Goal: Transaction & Acquisition: Book appointment/travel/reservation

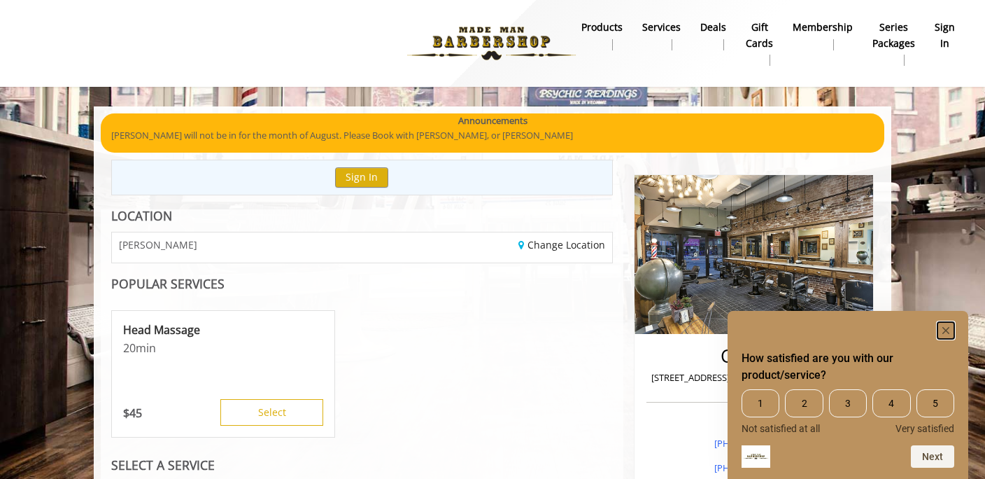
click at [949, 330] on rect "Hide survey" at bounding box center [946, 330] width 17 height 17
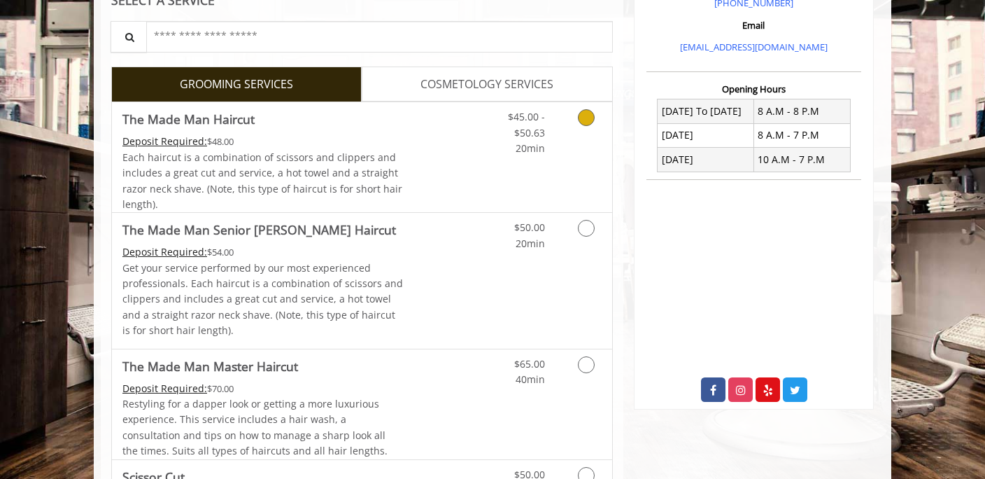
click at [528, 162] on div "$45.00 - $50.63 20min" at bounding box center [549, 157] width 125 height 110
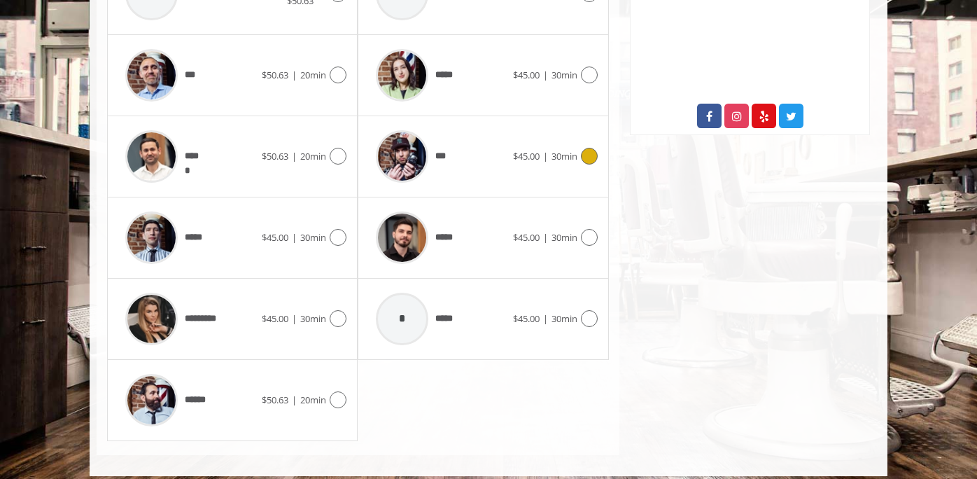
scroll to position [749, 0]
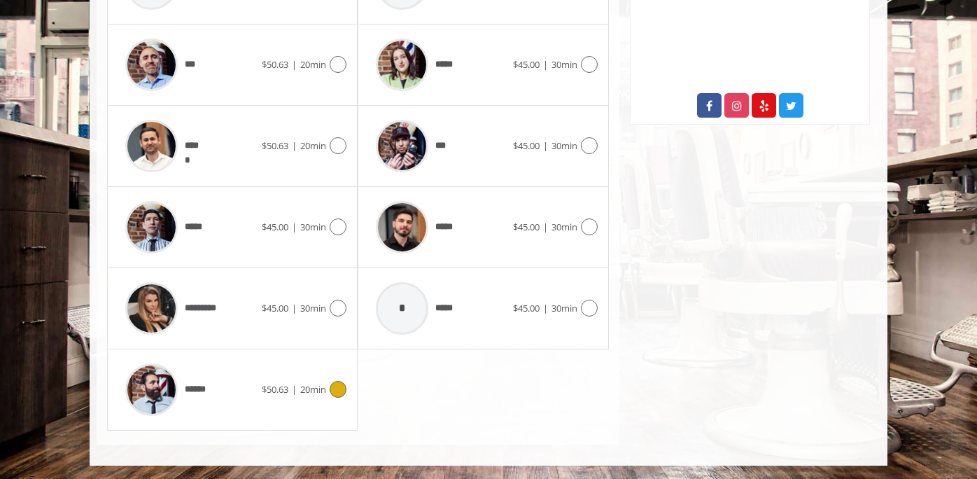
click at [288, 382] on span "$50.63 | 20min" at bounding box center [294, 389] width 64 height 15
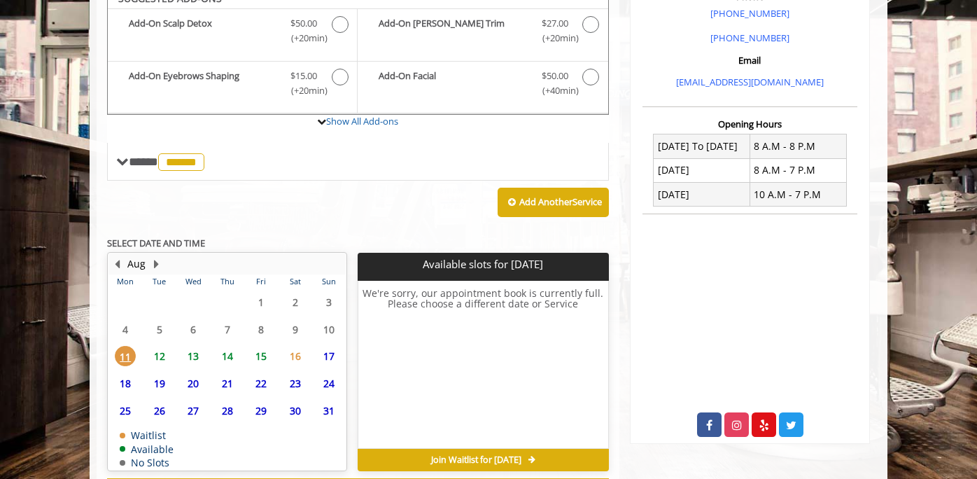
scroll to position [490, 0]
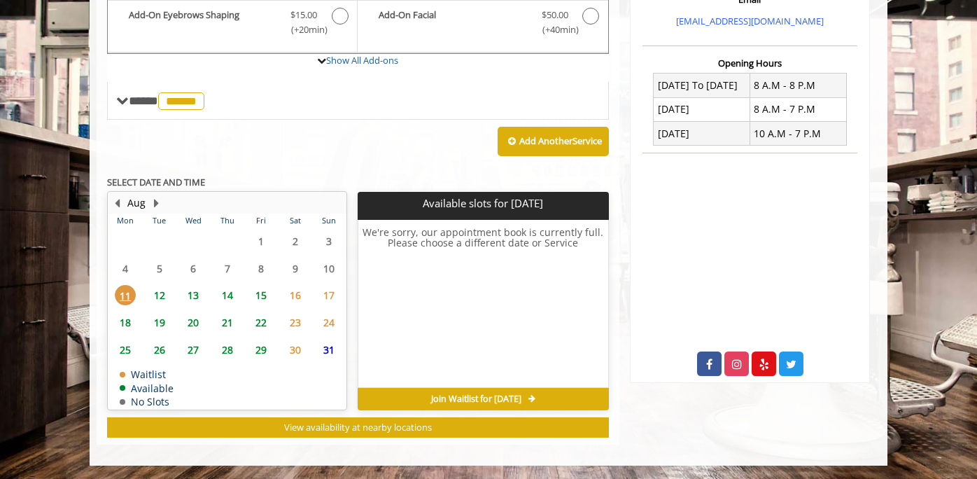
click at [232, 294] on span "14" at bounding box center [227, 295] width 21 height 20
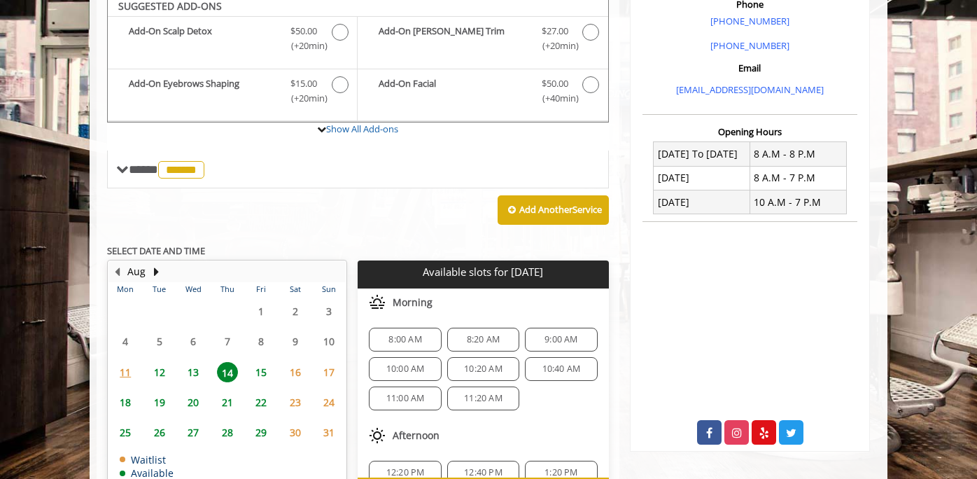
scroll to position [416, 0]
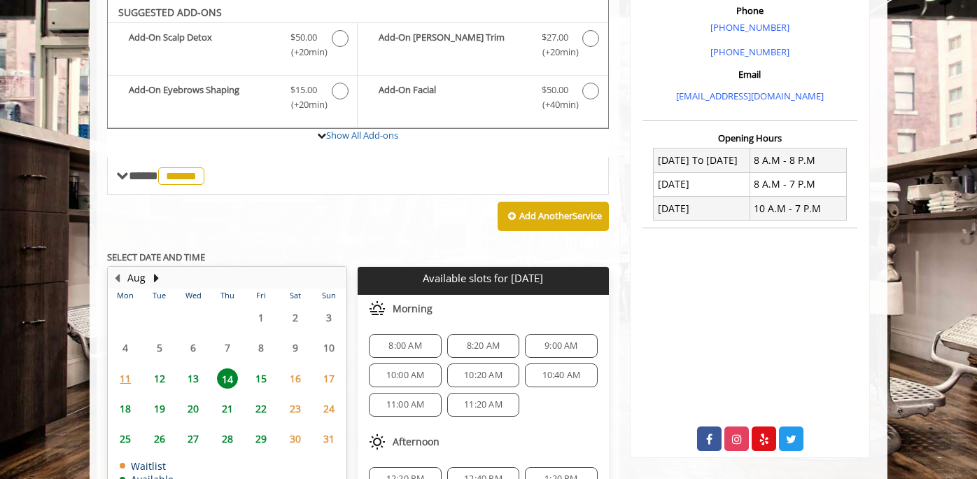
click at [496, 376] on span "10:20 AM" at bounding box center [483, 374] width 38 height 11
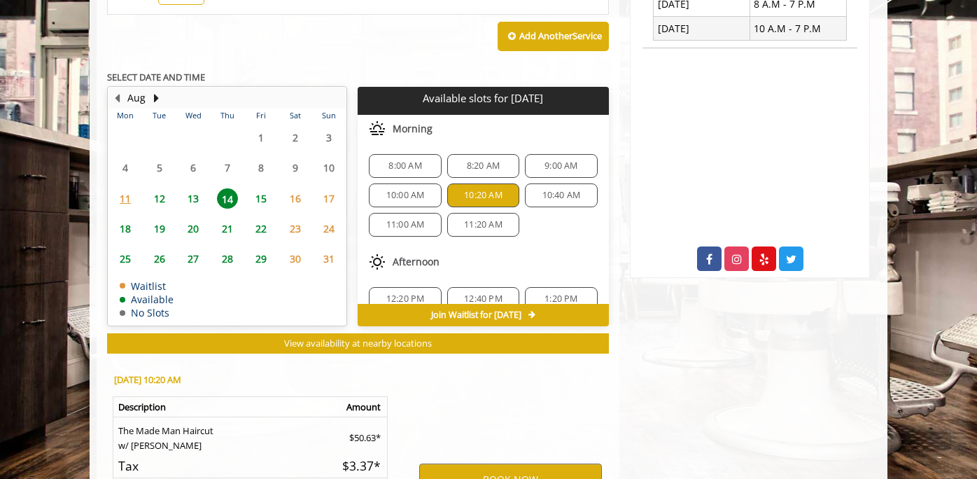
scroll to position [764, 0]
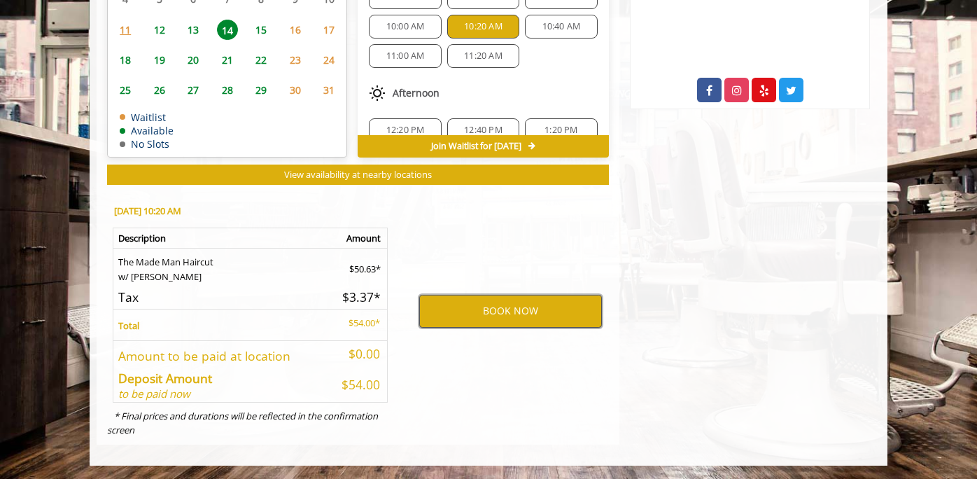
click at [490, 306] on button "BOOK NOW" at bounding box center [510, 311] width 183 height 32
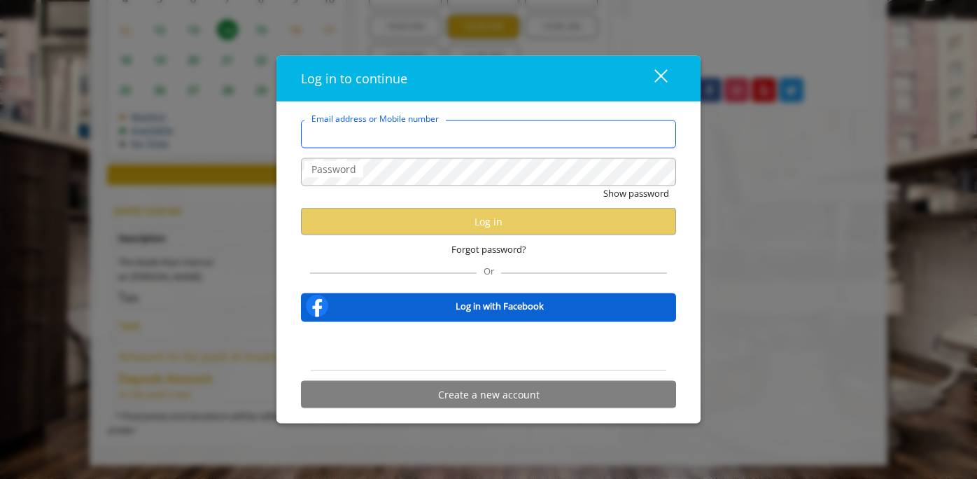
type input "**********"
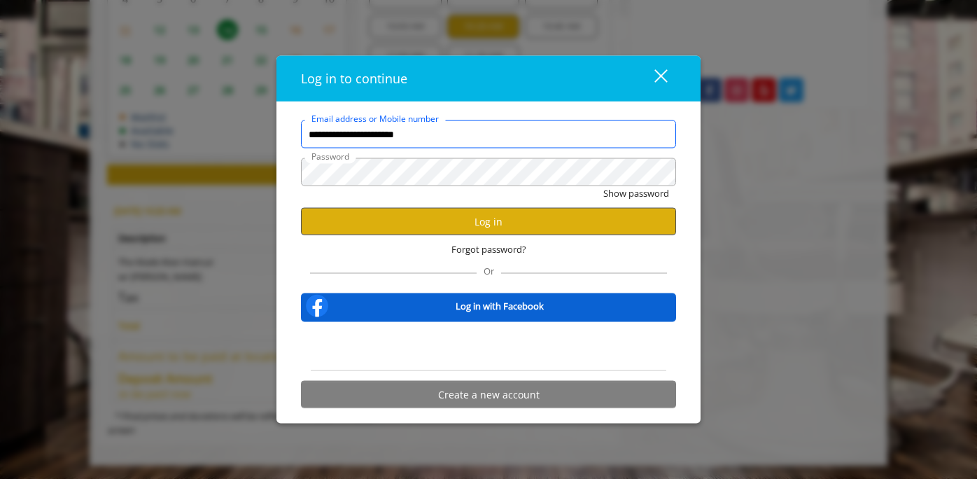
scroll to position [0, 0]
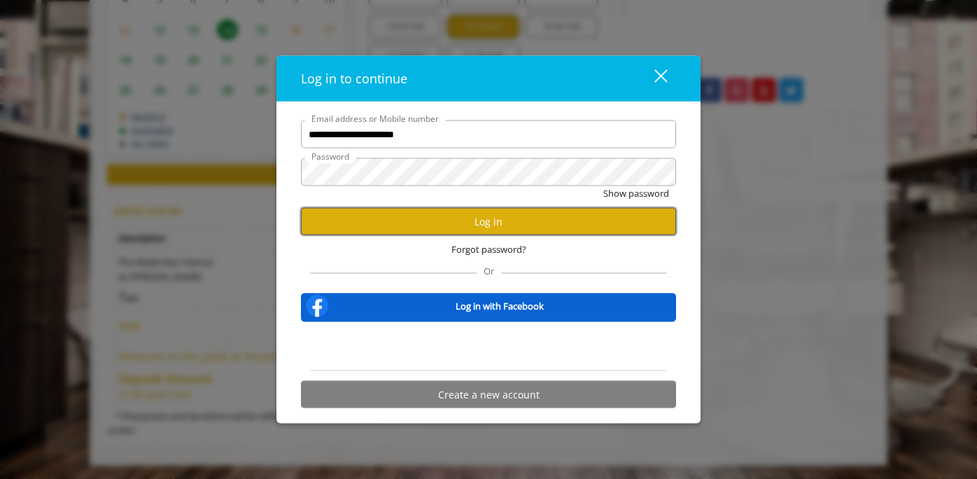
click at [497, 227] on button "Log in" at bounding box center [488, 221] width 375 height 27
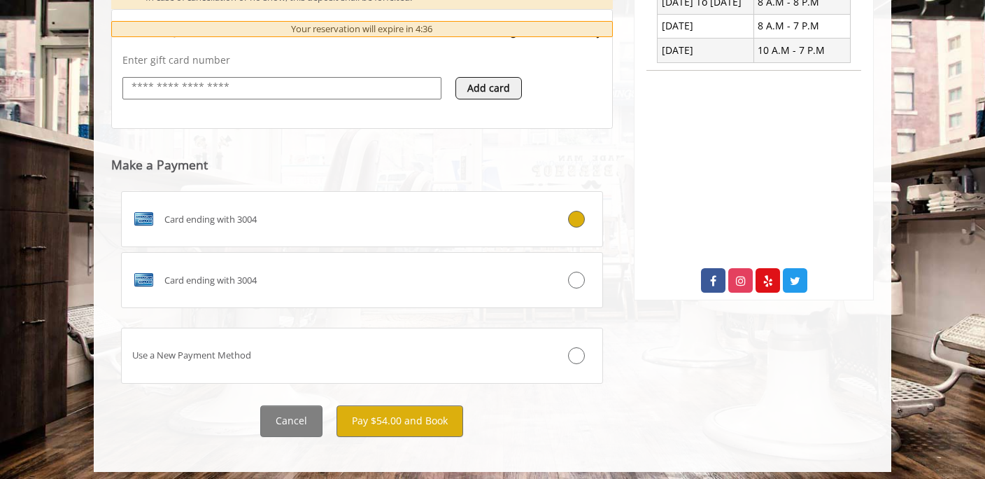
scroll to position [580, 0]
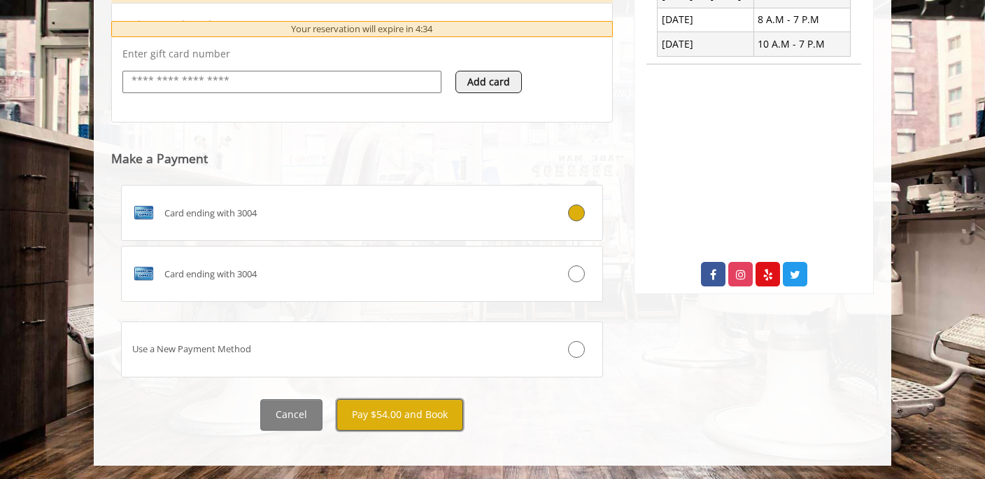
click at [418, 414] on button "Pay $54.00 and Book" at bounding box center [400, 414] width 127 height 31
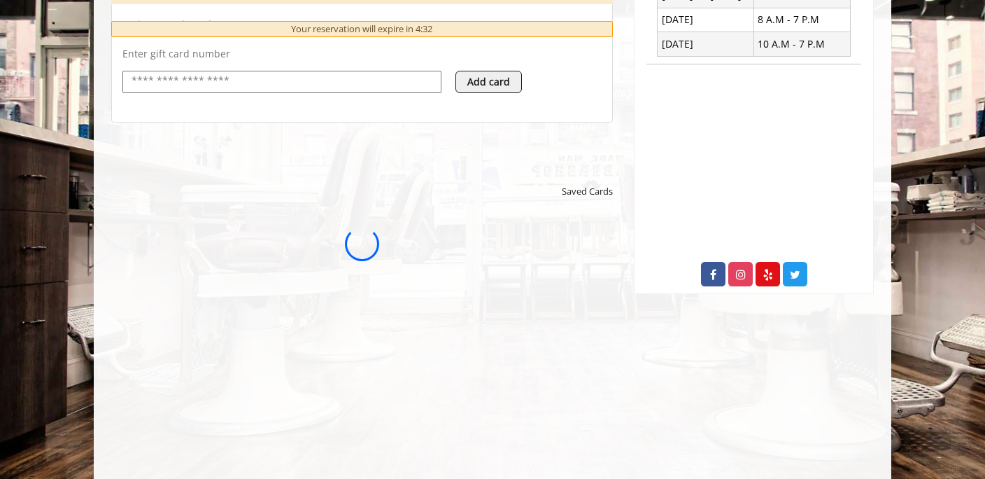
scroll to position [0, 0]
